Goal: Task Accomplishment & Management: Manage account settings

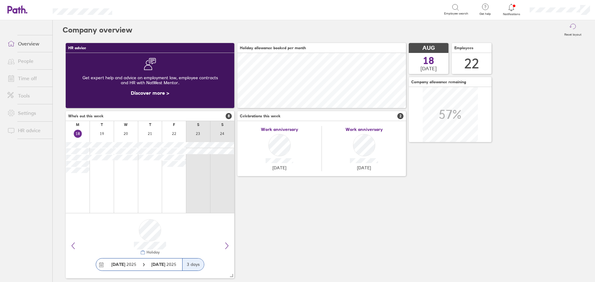
scroll to position [55, 169]
click at [30, 39] on link "Overview" at bounding box center [27, 44] width 50 height 12
click at [37, 50] on li "Overview" at bounding box center [26, 43] width 52 height 17
click at [36, 44] on link "Overview" at bounding box center [27, 44] width 50 height 12
click at [207, 118] on h3 "Who's out this week 8" at bounding box center [150, 116] width 169 height 10
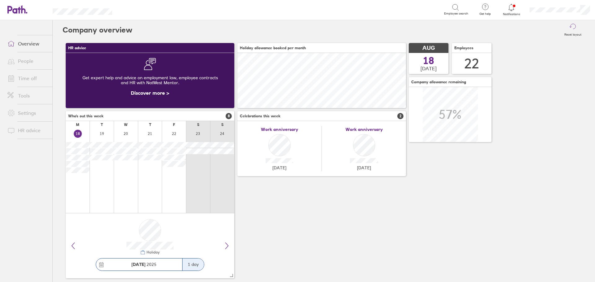
click at [194, 265] on div "1 day" at bounding box center [193, 265] width 22 height 12
click at [28, 41] on link "Overview" at bounding box center [27, 44] width 50 height 12
click at [19, 7] on icon at bounding box center [17, 9] width 20 height 8
click at [36, 61] on link "People" at bounding box center [27, 61] width 50 height 12
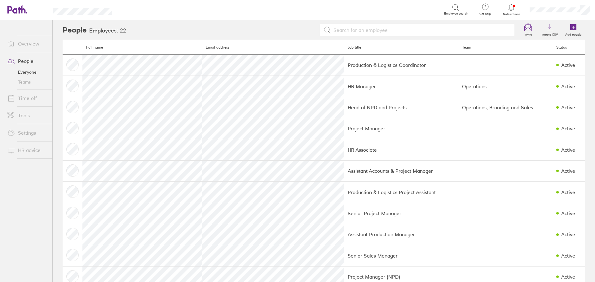
click at [33, 95] on link "Time off" at bounding box center [27, 98] width 50 height 12
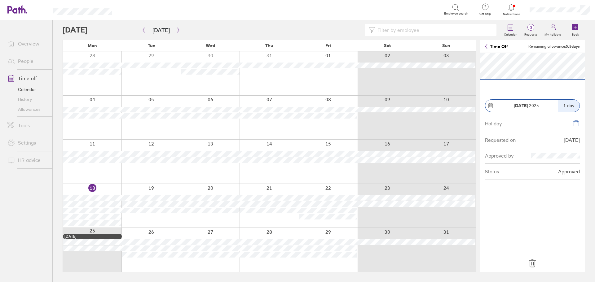
click at [533, 267] on icon at bounding box center [533, 264] width 10 height 10
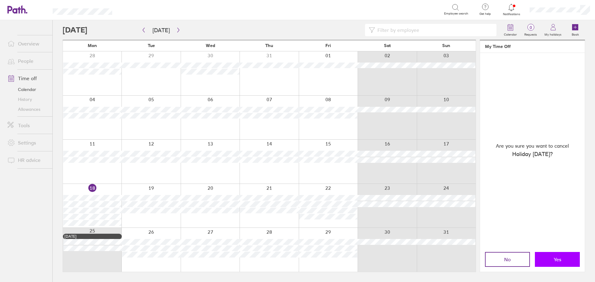
click at [550, 260] on button "Yes" at bounding box center [557, 259] width 45 height 15
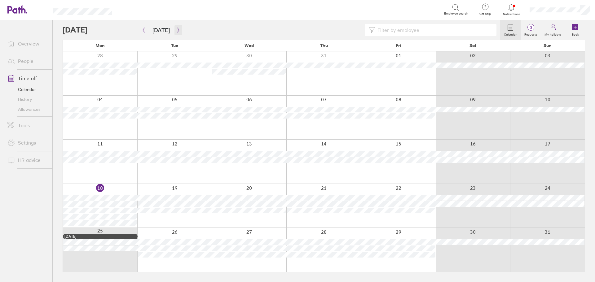
click at [178, 33] on button "button" at bounding box center [179, 30] width 8 height 10
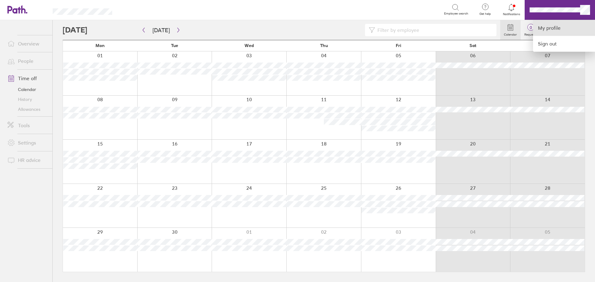
click at [551, 29] on link "My profile" at bounding box center [564, 28] width 62 height 16
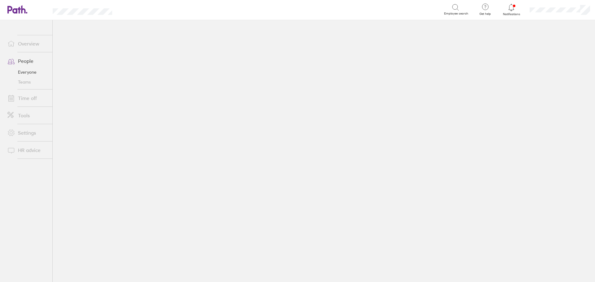
click at [27, 99] on link "Time off" at bounding box center [27, 98] width 50 height 12
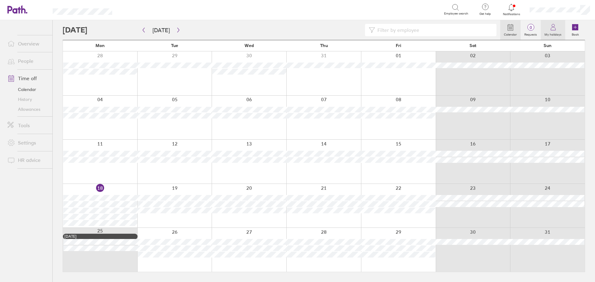
click at [553, 30] on icon at bounding box center [553, 27] width 7 height 7
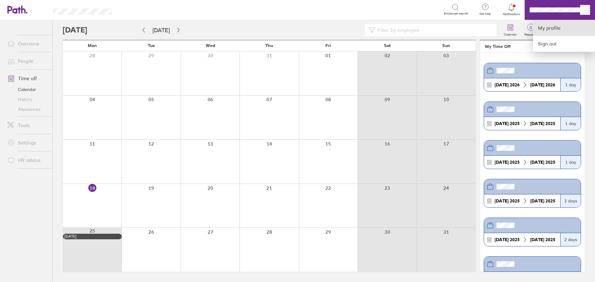
click at [558, 26] on link "My profile" at bounding box center [564, 28] width 62 height 16
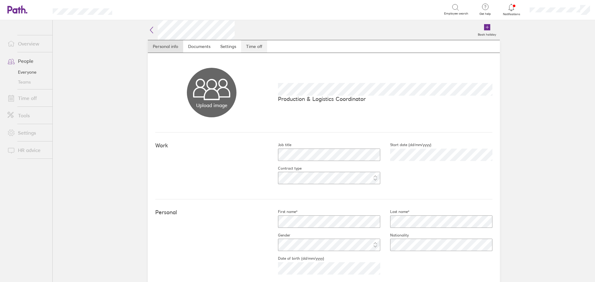
click at [246, 48] on link "Time off" at bounding box center [254, 46] width 26 height 12
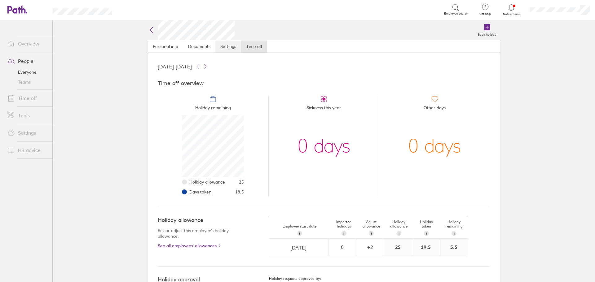
click at [227, 50] on link "Settings" at bounding box center [228, 46] width 26 height 12
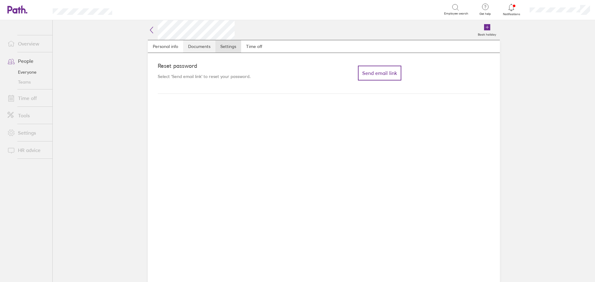
click at [202, 46] on link "Documents" at bounding box center [199, 46] width 32 height 12
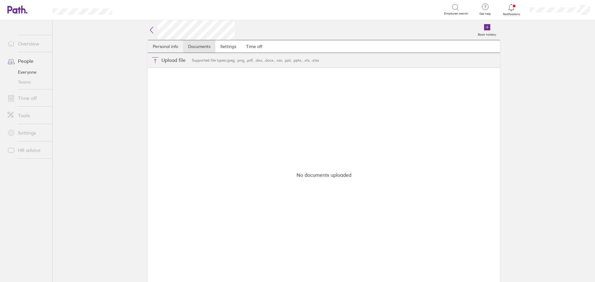
click at [173, 43] on link "Personal info" at bounding box center [165, 46] width 35 height 12
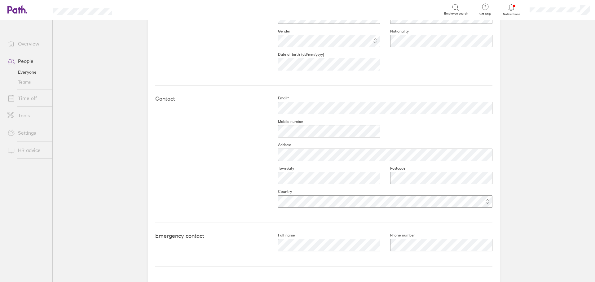
scroll to position [195, 0]
